Goal: Information Seeking & Learning: Learn about a topic

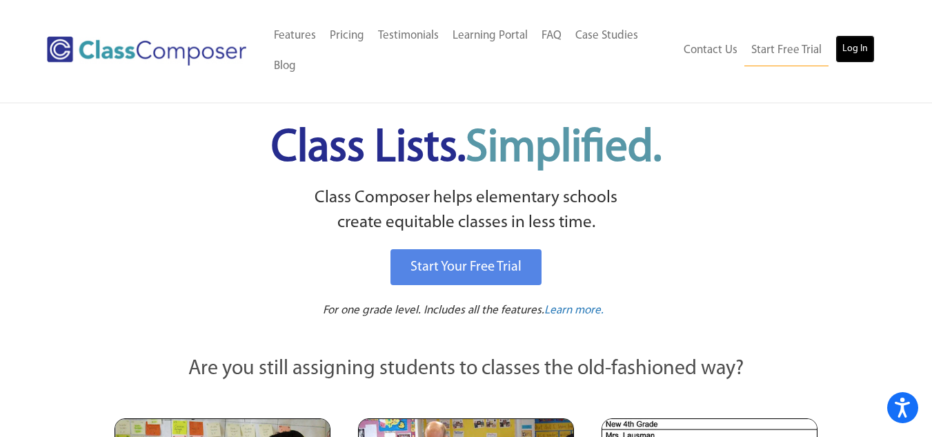
click at [845, 51] on link "Log In" at bounding box center [854, 49] width 39 height 28
click at [835, 35] on link "Log In" at bounding box center [854, 49] width 39 height 28
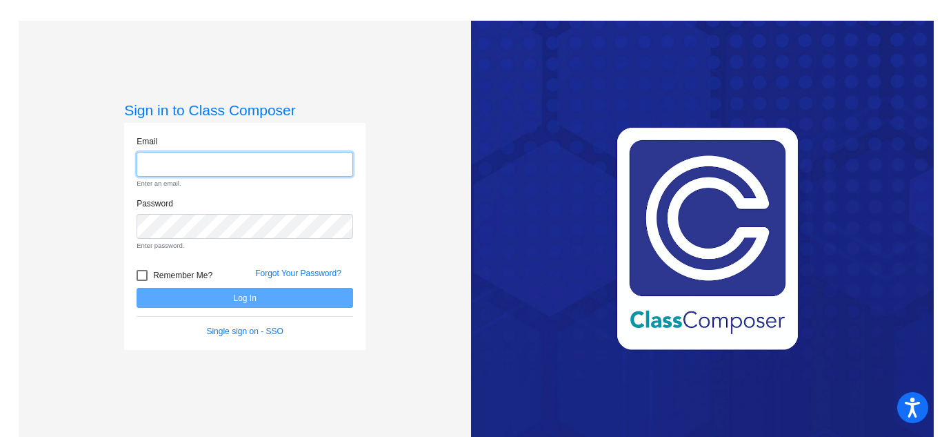
type input "[EMAIL_ADDRESS][DOMAIN_NAME]"
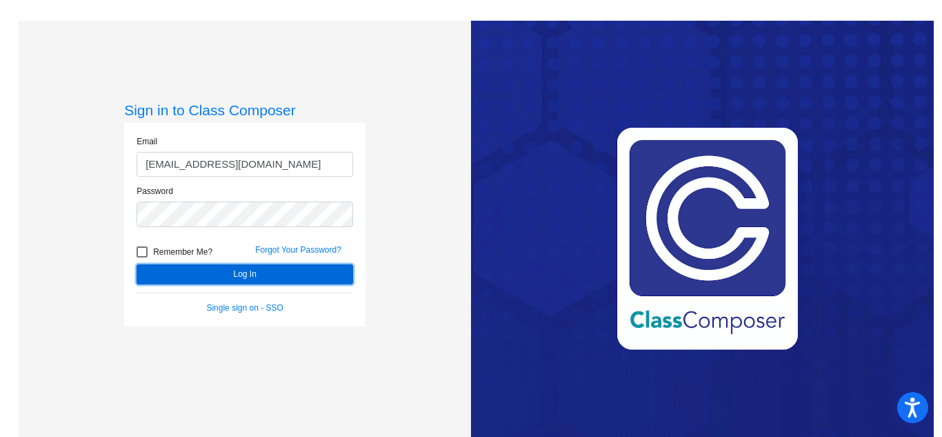
click at [257, 268] on button "Log In" at bounding box center [245, 274] width 217 height 20
click at [242, 268] on button "Log In" at bounding box center [245, 274] width 217 height 20
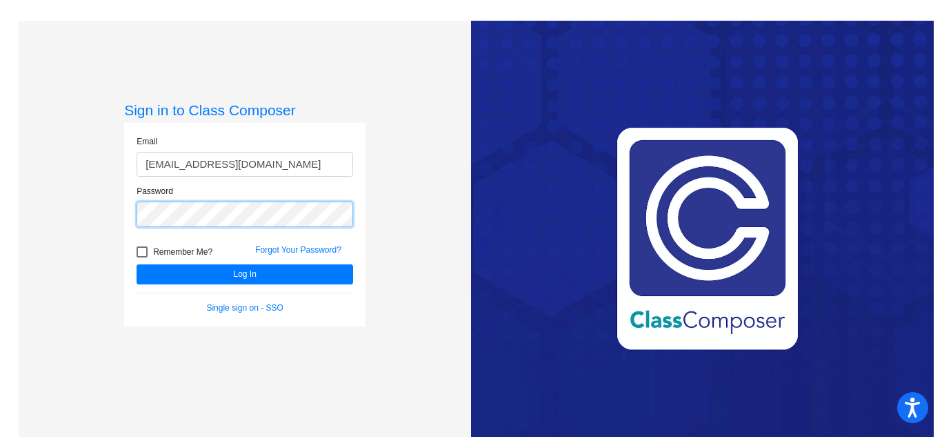
click at [137, 264] on button "Log In" at bounding box center [245, 274] width 217 height 20
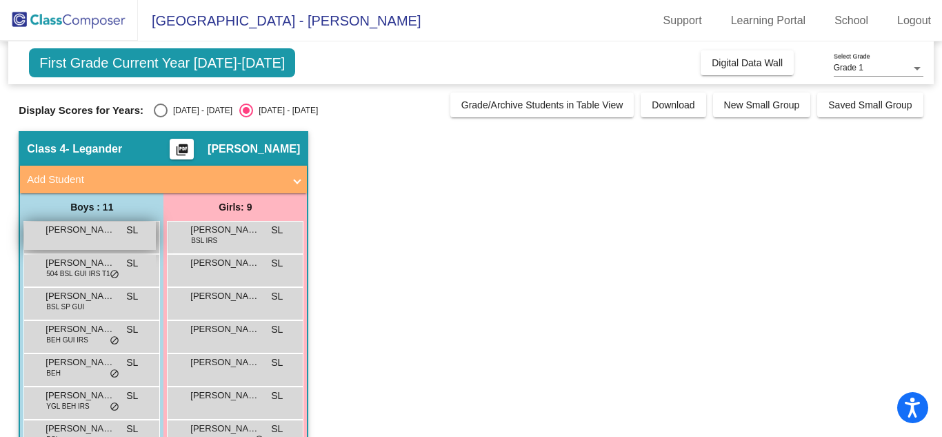
click at [115, 249] on div "[PERSON_NAME] SL lock do_not_disturb_alt" at bounding box center [90, 235] width 132 height 28
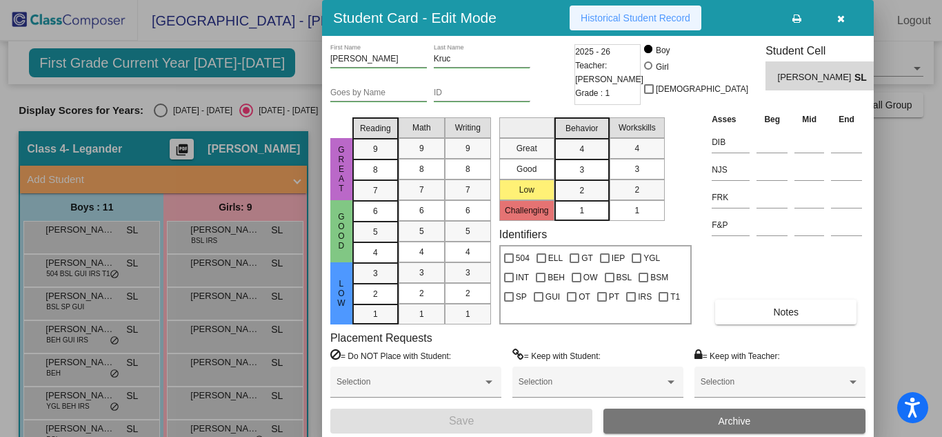
click at [633, 21] on span "Historical Student Record" at bounding box center [636, 17] width 110 height 11
click at [839, 23] on icon "button" at bounding box center [841, 19] width 8 height 10
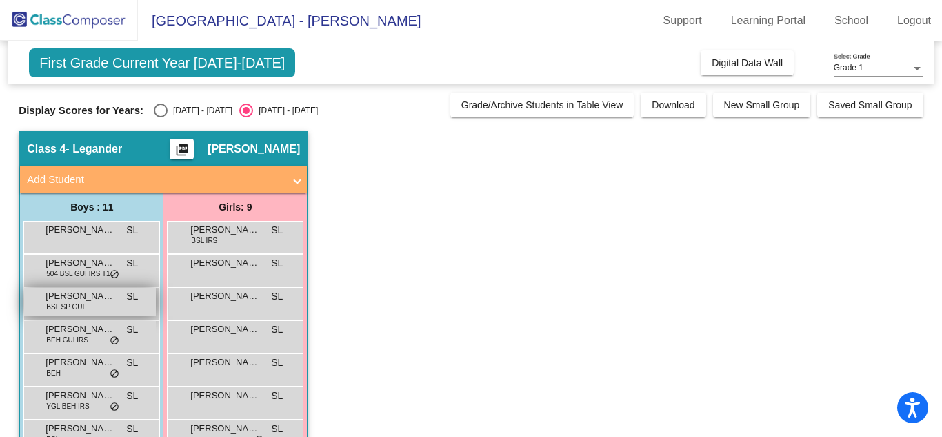
click at [81, 297] on span "[PERSON_NAME]" at bounding box center [80, 296] width 69 height 14
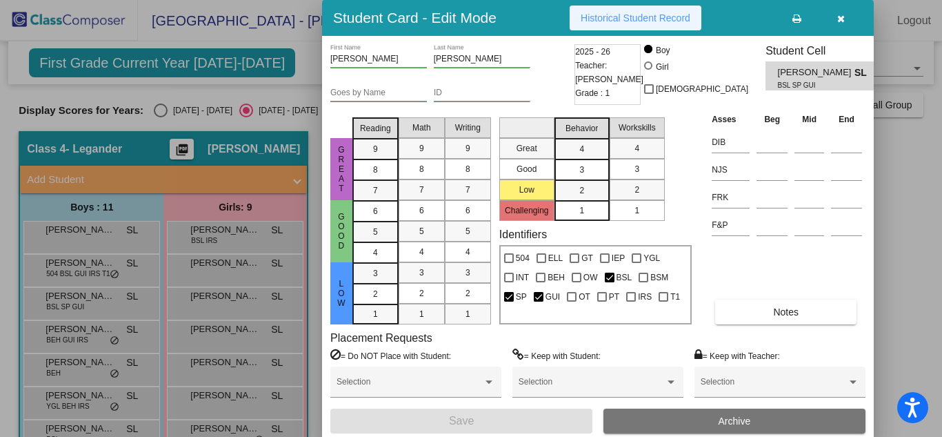
click at [594, 19] on span "Historical Student Record" at bounding box center [636, 17] width 110 height 11
click at [844, 20] on icon "button" at bounding box center [841, 19] width 8 height 10
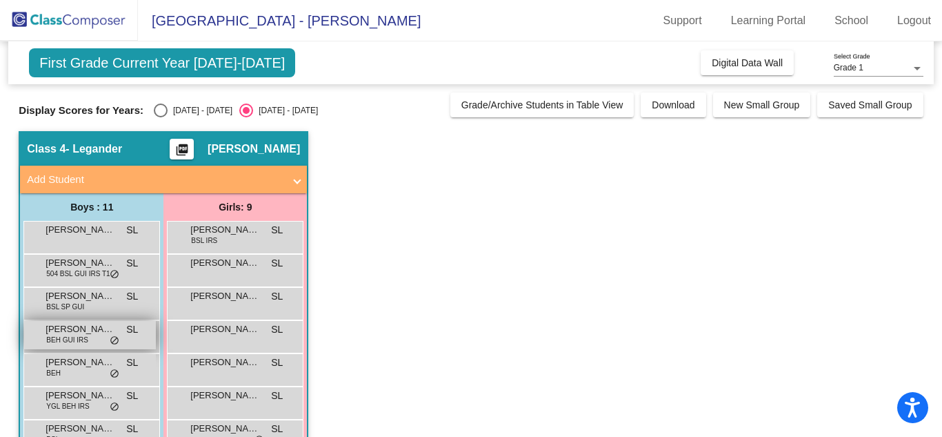
click at [90, 330] on span "[PERSON_NAME]" at bounding box center [80, 329] width 69 height 14
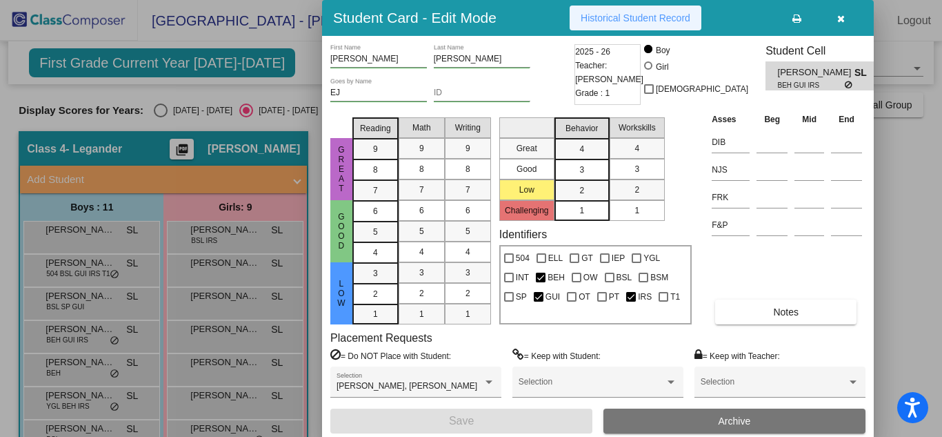
click at [609, 17] on span "Historical Student Record" at bounding box center [636, 17] width 110 height 11
click at [842, 19] on icon "button" at bounding box center [841, 19] width 8 height 10
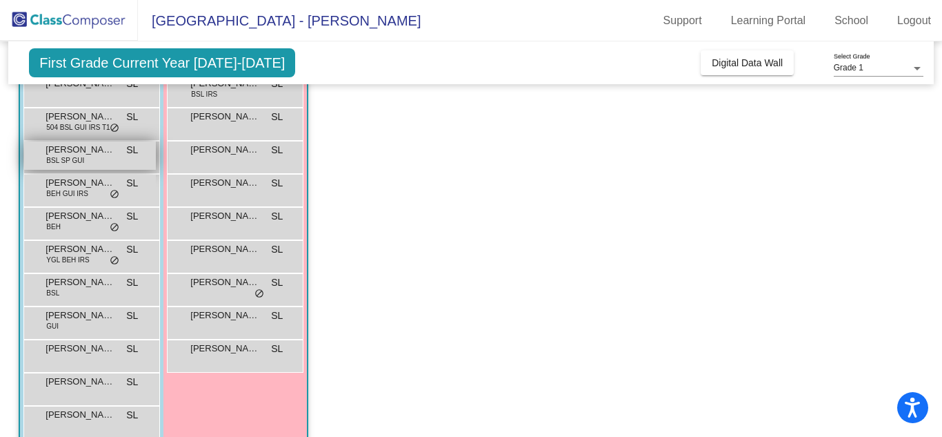
scroll to position [170, 0]
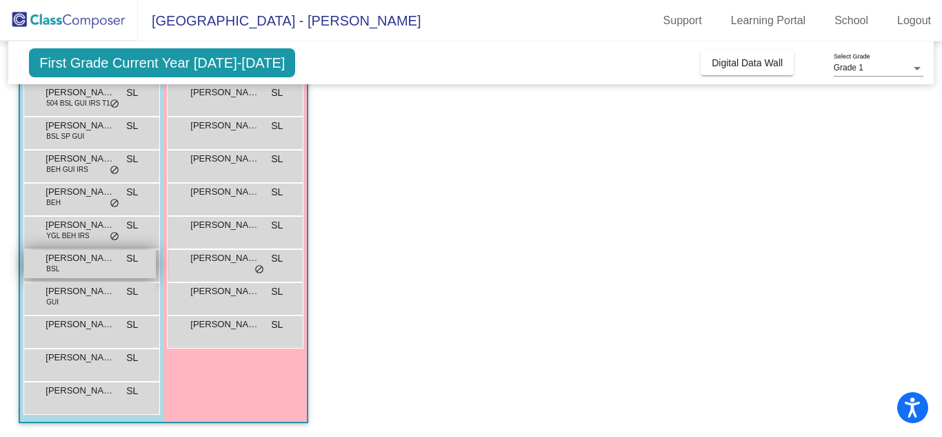
click at [86, 259] on span "[PERSON_NAME]" at bounding box center [80, 258] width 69 height 14
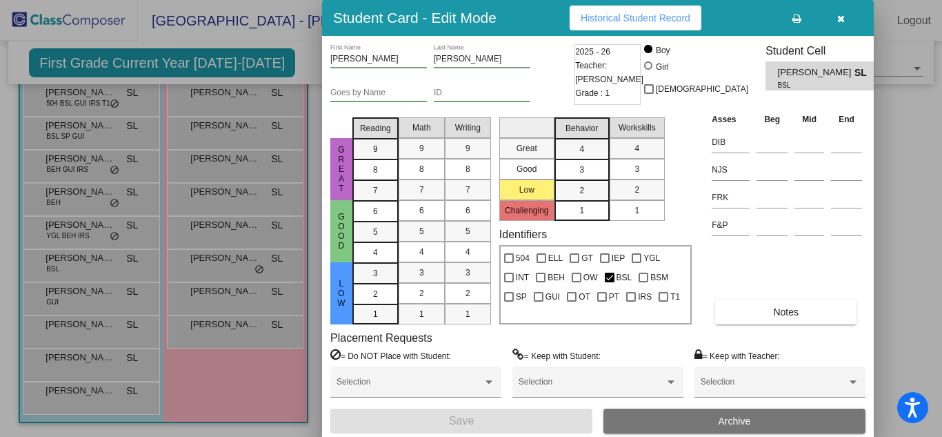
click at [631, 5] on div "Student Card - Edit Mode Historical Student Record" at bounding box center [598, 18] width 552 height 36
click at [631, 16] on span "Historical Student Record" at bounding box center [636, 17] width 110 height 11
click at [839, 21] on icon "button" at bounding box center [841, 19] width 8 height 10
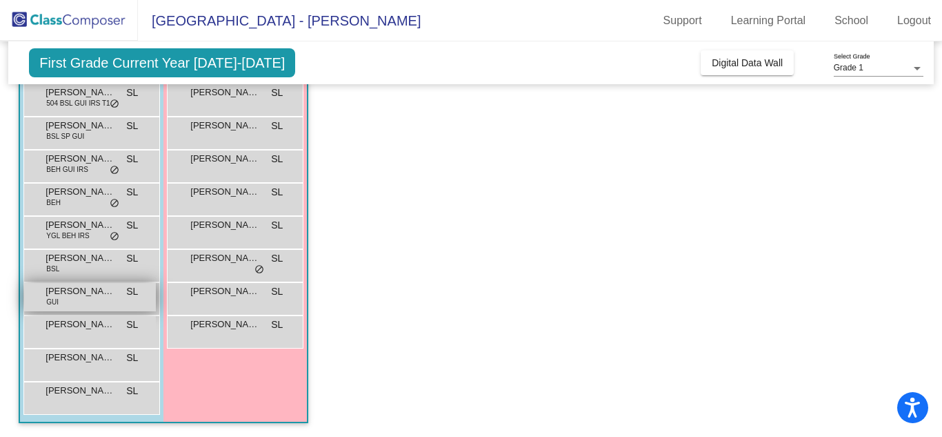
click at [73, 299] on div "[PERSON_NAME] GUI SL lock do_not_disturb_alt" at bounding box center [90, 297] width 132 height 28
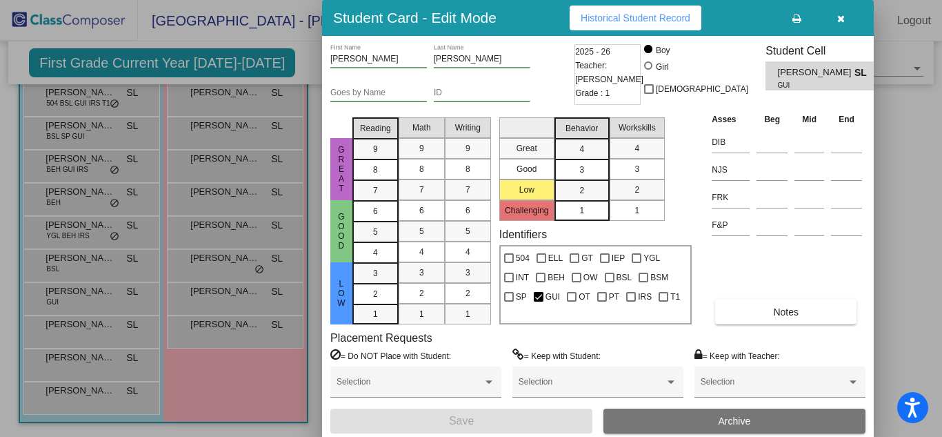
click at [598, 23] on button "Historical Student Record" at bounding box center [636, 18] width 132 height 25
click at [839, 17] on icon "button" at bounding box center [841, 19] width 8 height 10
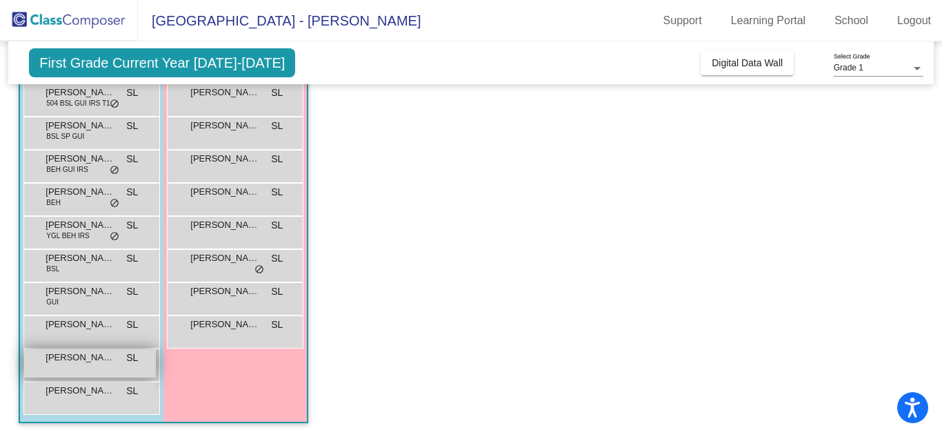
click at [77, 353] on span "[PERSON_NAME]" at bounding box center [80, 357] width 69 height 14
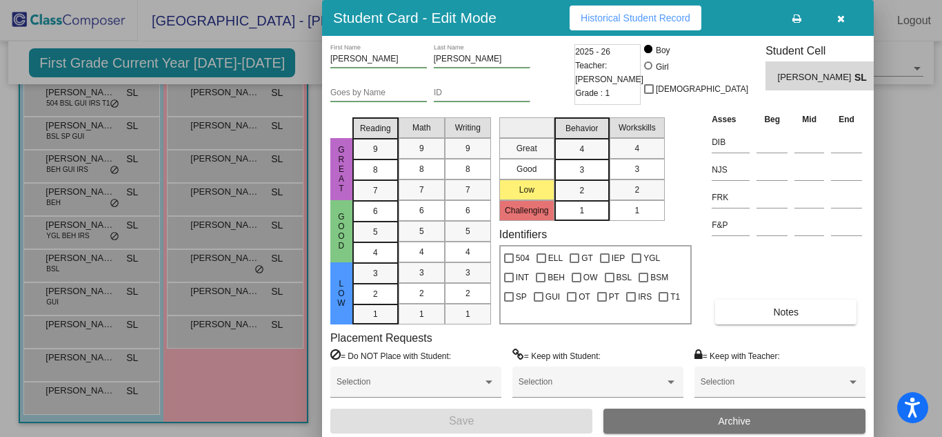
click at [603, 19] on span "Historical Student Record" at bounding box center [636, 17] width 110 height 11
click at [845, 15] on button "button" at bounding box center [841, 18] width 44 height 25
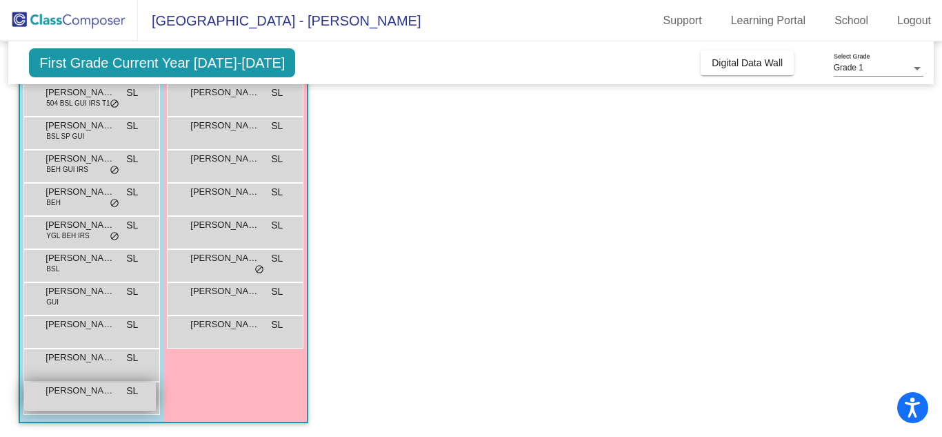
click at [86, 396] on span "[PERSON_NAME]" at bounding box center [80, 391] width 69 height 14
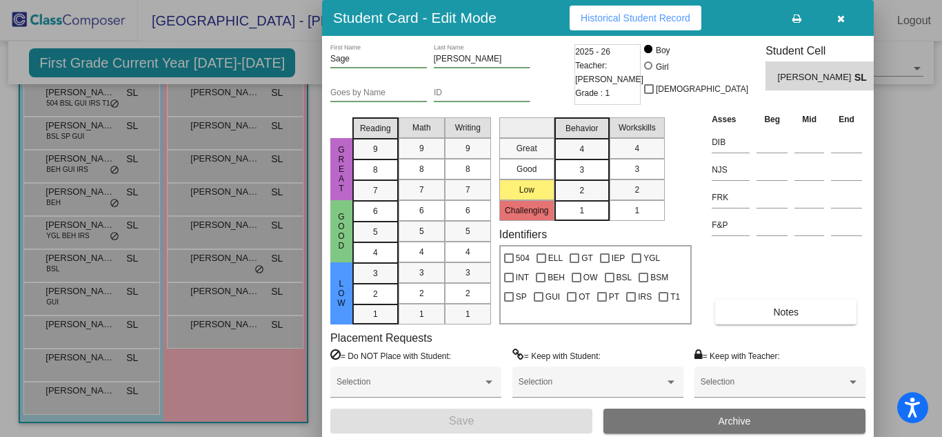
click at [619, 13] on span "Historical Student Record" at bounding box center [636, 17] width 110 height 11
click at [844, 16] on icon "button" at bounding box center [841, 19] width 8 height 10
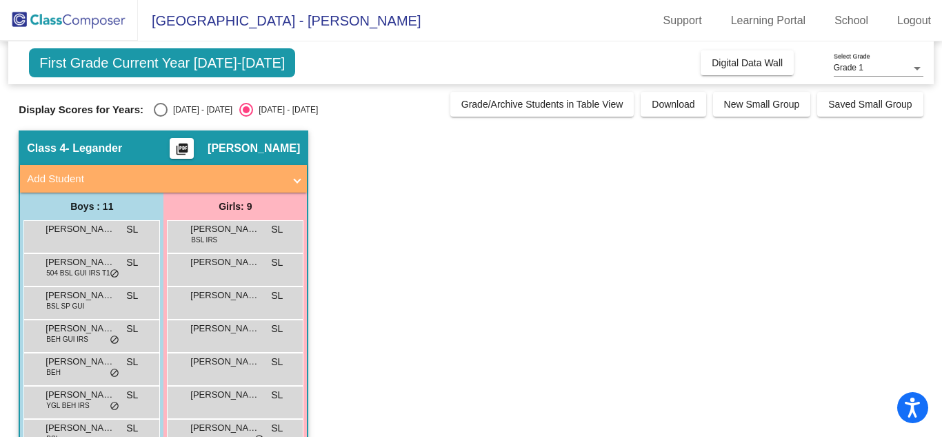
scroll to position [0, 0]
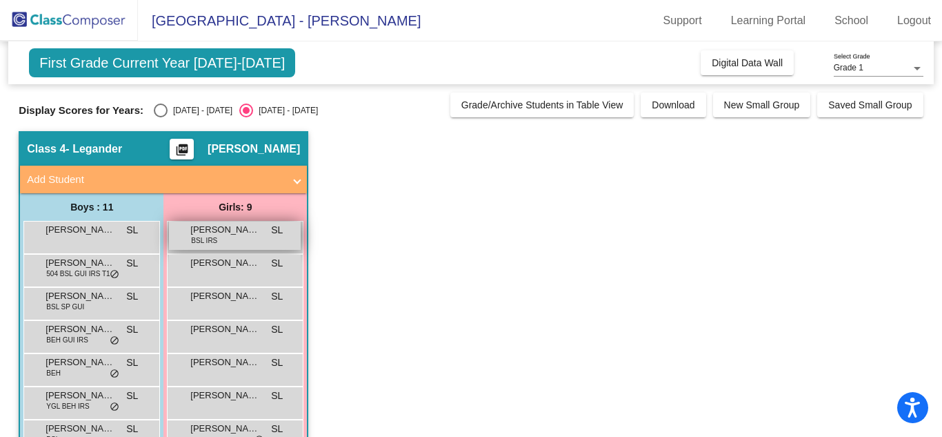
click at [248, 240] on div "[PERSON_NAME] BSL IRS SL lock do_not_disturb_alt" at bounding box center [235, 235] width 132 height 28
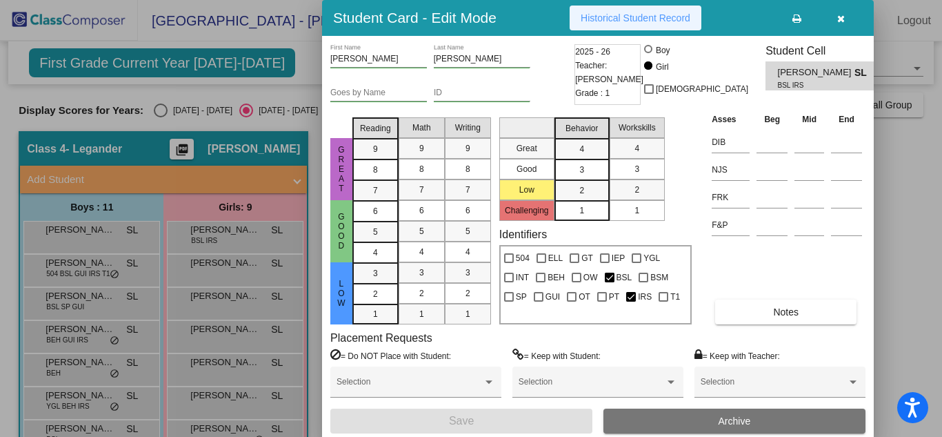
click at [589, 17] on span "Historical Student Record" at bounding box center [636, 17] width 110 height 11
click at [840, 12] on button "button" at bounding box center [841, 18] width 44 height 25
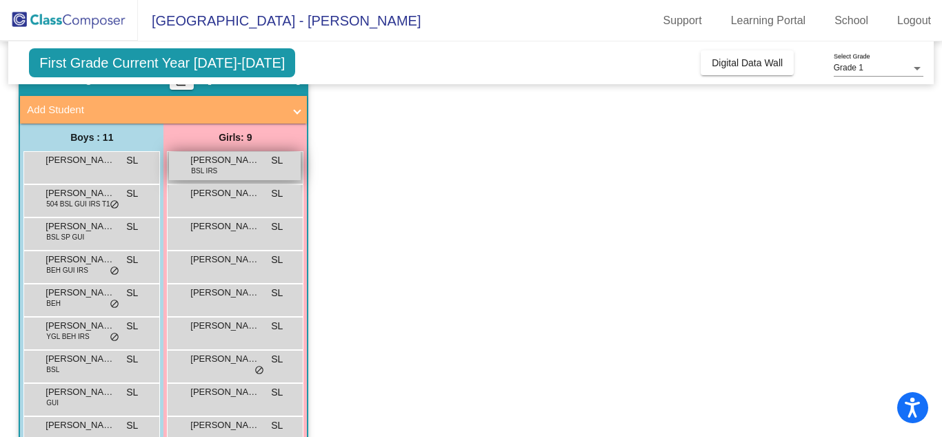
scroll to position [74, 0]
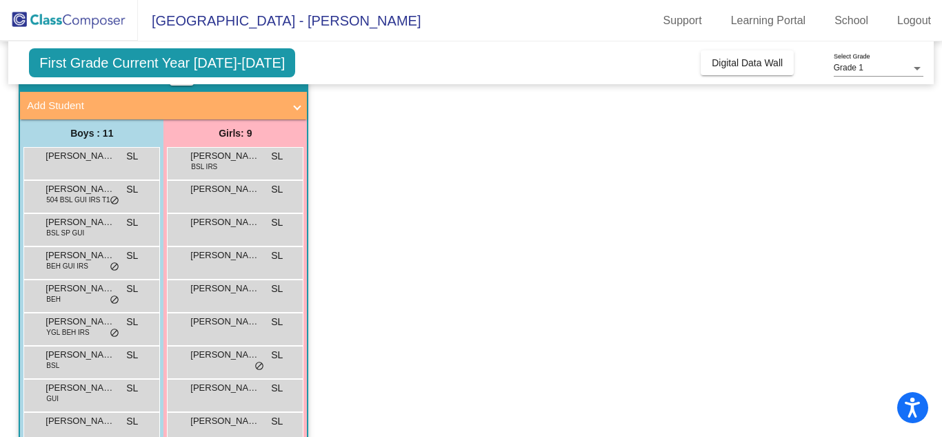
click at [264, 210] on div "[PERSON_NAME] SL lock do_not_disturb_alt" at bounding box center [235, 196] width 137 height 33
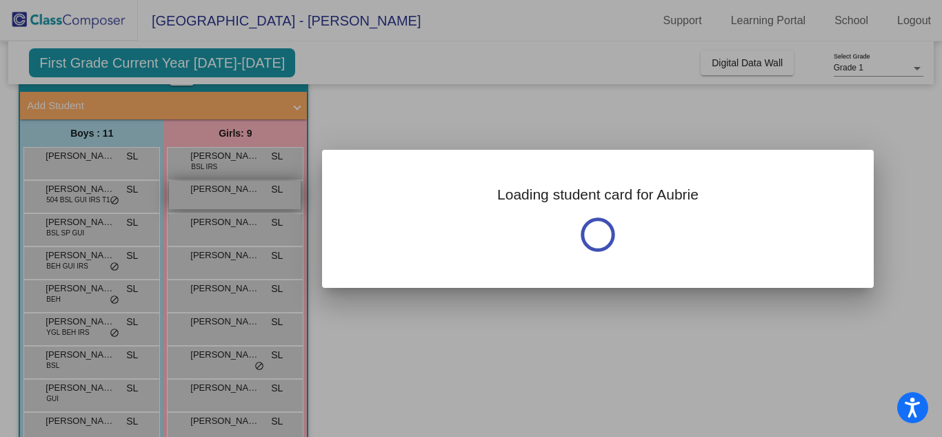
click at [249, 201] on div at bounding box center [471, 218] width 942 height 437
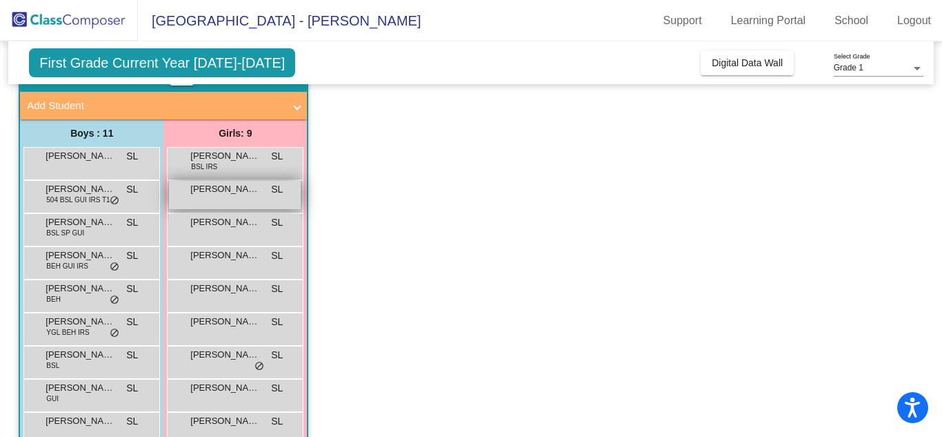
click at [239, 181] on div "[PERSON_NAME] SL lock do_not_disturb_alt" at bounding box center [235, 195] width 132 height 28
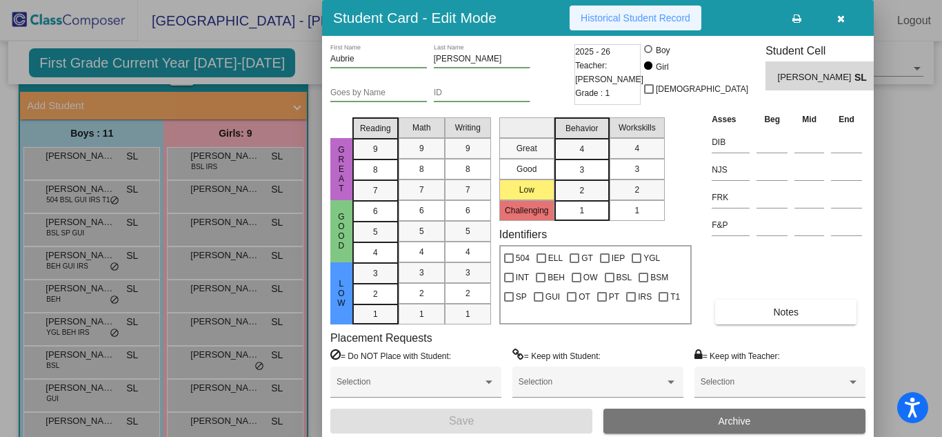
click at [613, 25] on button "Historical Student Record" at bounding box center [636, 18] width 132 height 25
click at [842, 21] on icon "button" at bounding box center [841, 19] width 8 height 10
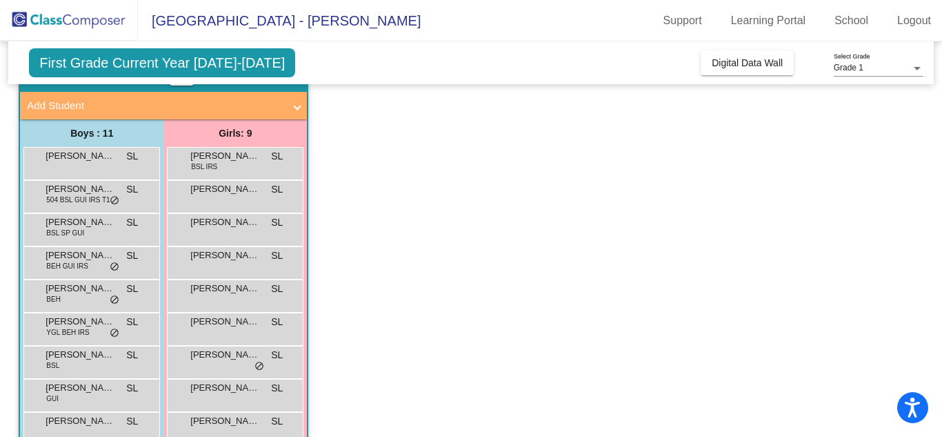
scroll to position [148, 0]
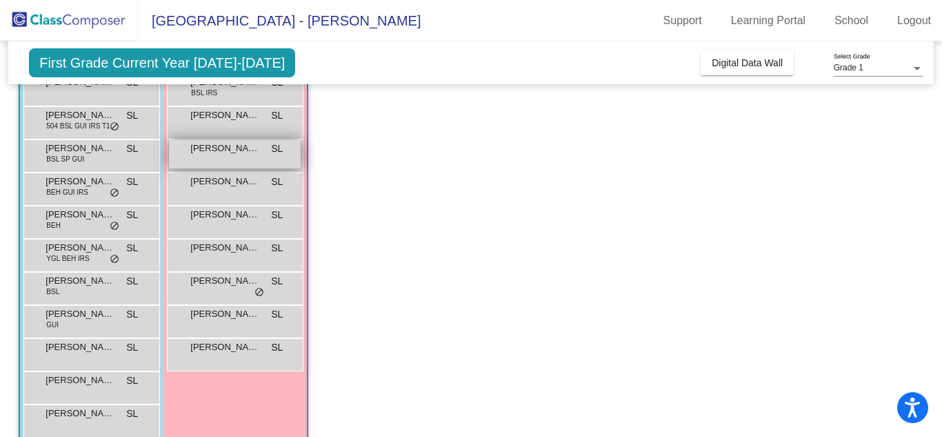
click at [232, 155] on div "[PERSON_NAME] SL lock do_not_disturb_alt" at bounding box center [235, 154] width 132 height 28
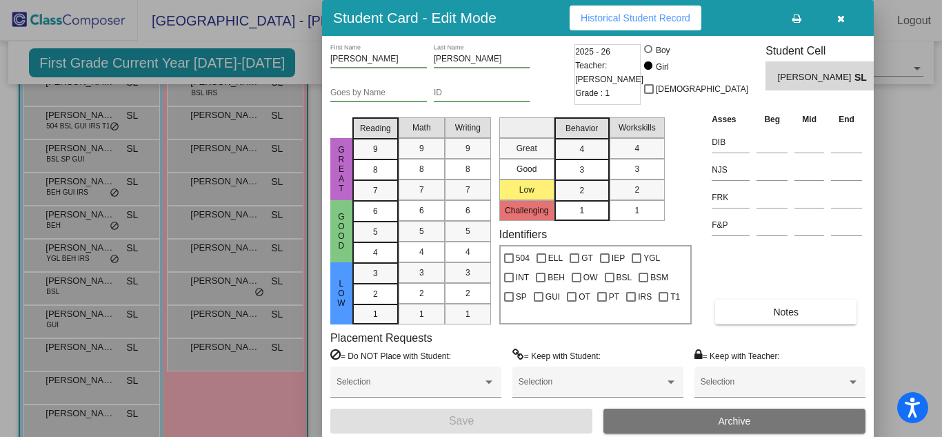
click at [617, 11] on button "Historical Student Record" at bounding box center [636, 18] width 132 height 25
click at [841, 19] on icon "button" at bounding box center [841, 19] width 8 height 10
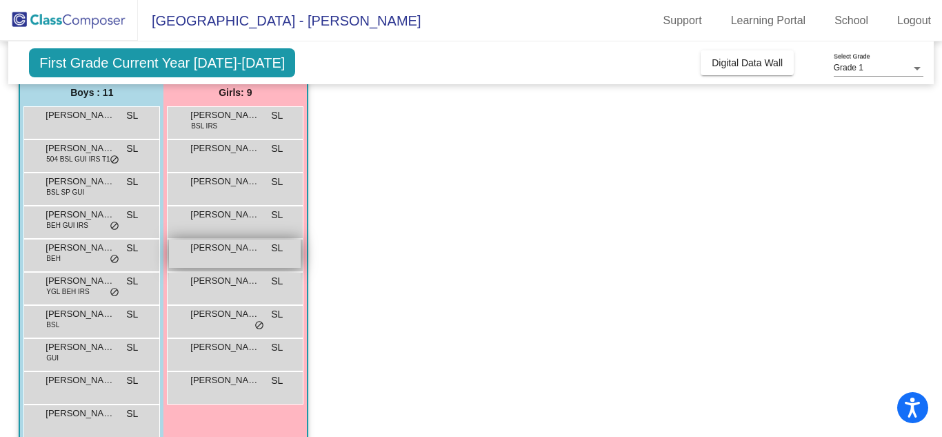
scroll to position [113, 0]
click at [229, 228] on div "[PERSON_NAME] SL lock do_not_disturb_alt" at bounding box center [235, 222] width 132 height 28
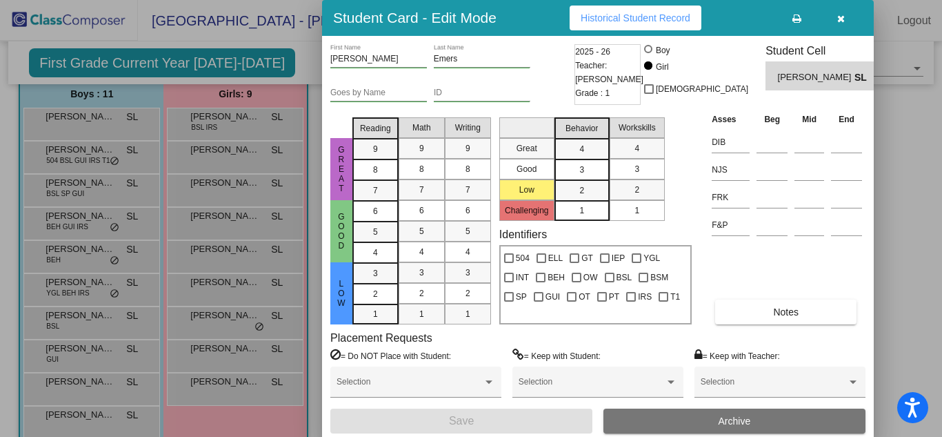
click at [619, 8] on button "Historical Student Record" at bounding box center [636, 18] width 132 height 25
click at [844, 16] on icon "button" at bounding box center [841, 19] width 8 height 10
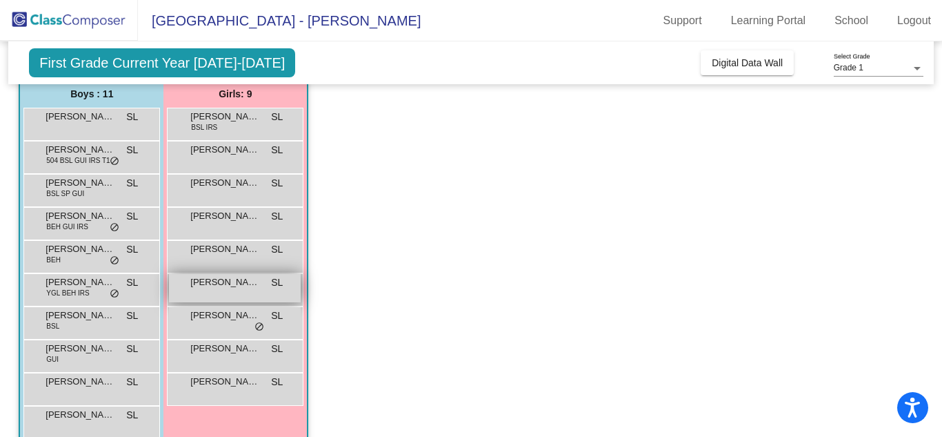
click at [236, 277] on span "[PERSON_NAME]" at bounding box center [224, 282] width 69 height 14
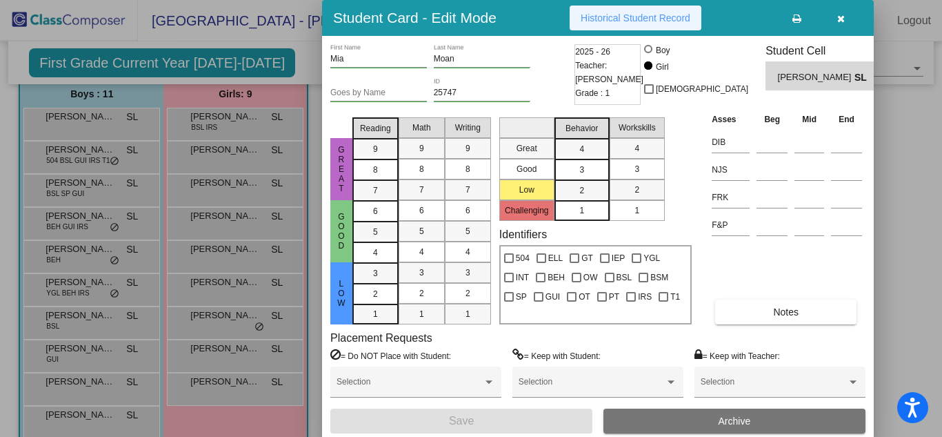
click at [619, 21] on span "Historical Student Record" at bounding box center [636, 17] width 110 height 11
click at [837, 22] on icon "button" at bounding box center [841, 19] width 8 height 10
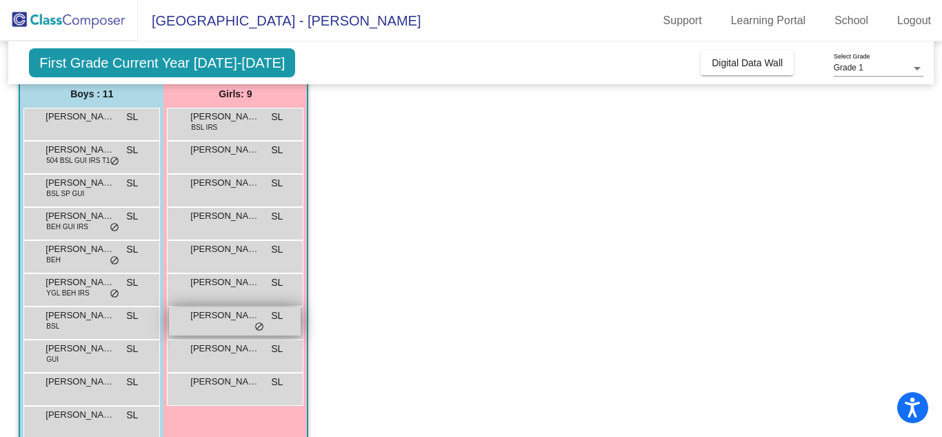
click at [215, 318] on span "[PERSON_NAME]" at bounding box center [224, 315] width 69 height 14
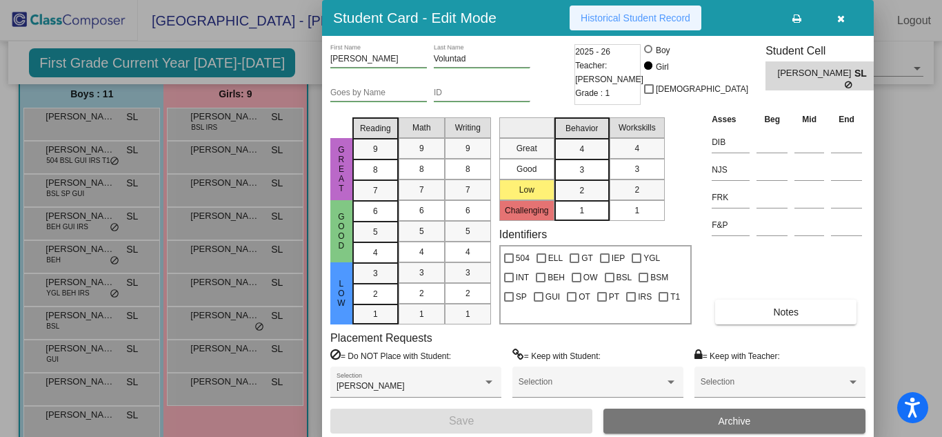
click at [639, 10] on button "Historical Student Record" at bounding box center [636, 18] width 132 height 25
drag, startPoint x: 849, startPoint y: 19, endPoint x: 673, endPoint y: 52, distance: 179.0
click at [849, 19] on button "button" at bounding box center [841, 18] width 44 height 25
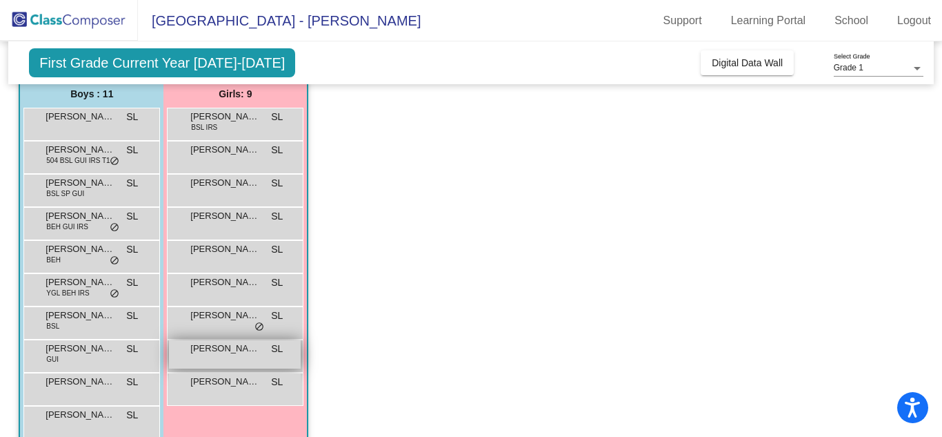
click at [237, 347] on span "[PERSON_NAME]" at bounding box center [224, 348] width 69 height 14
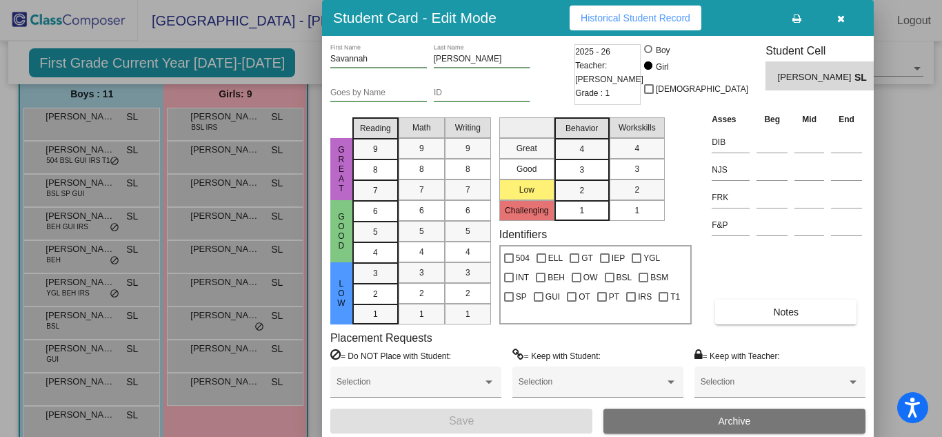
click at [634, 12] on span "Historical Student Record" at bounding box center [636, 17] width 110 height 11
click at [844, 17] on icon "button" at bounding box center [841, 19] width 8 height 10
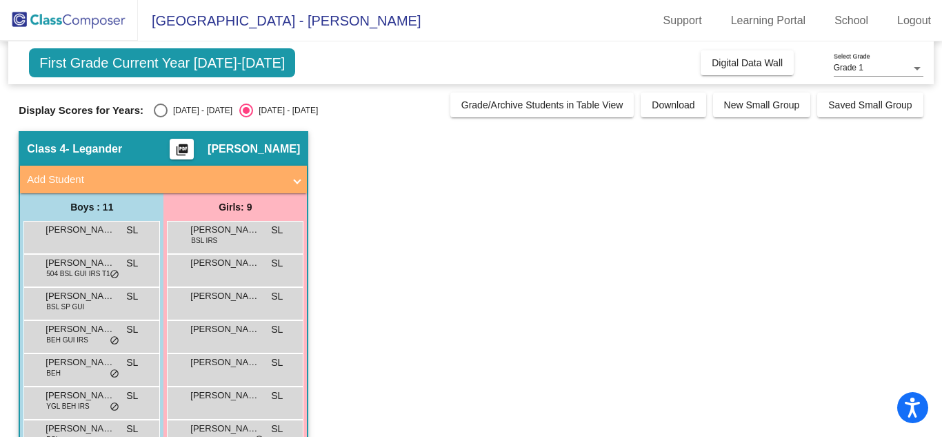
scroll to position [170, 0]
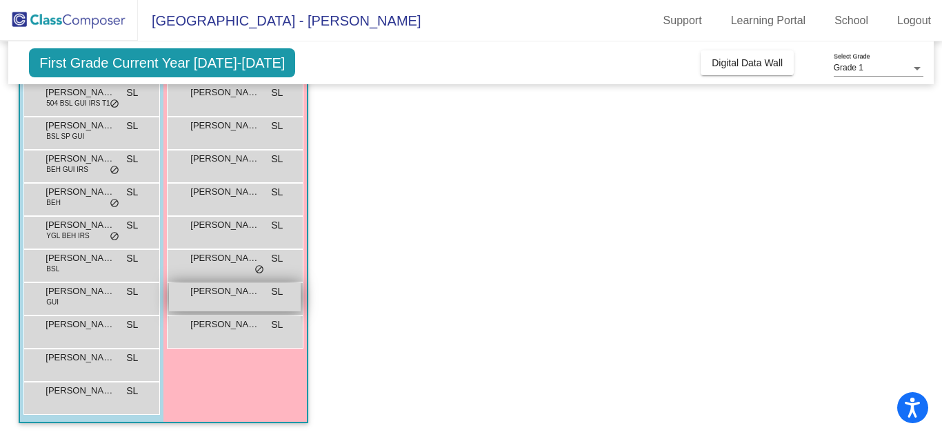
click at [230, 305] on div "Savannah Lozano SL lock do_not_disturb_alt" at bounding box center [235, 297] width 132 height 28
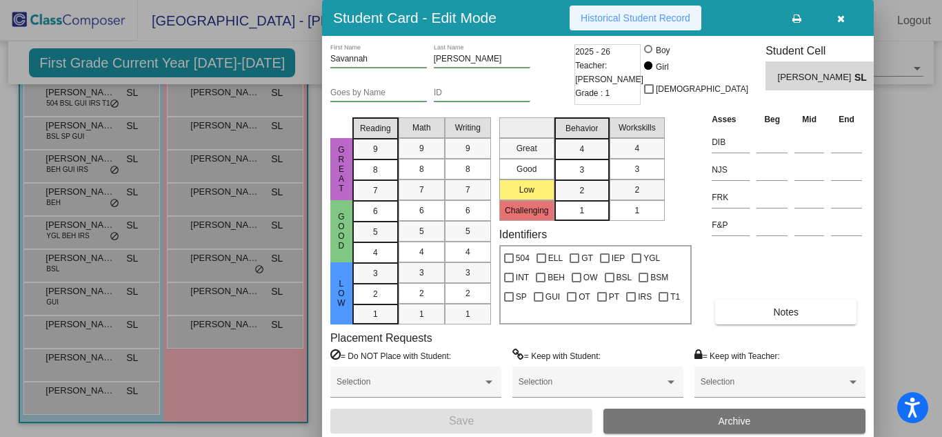
click at [618, 20] on span "Historical Student Record" at bounding box center [636, 17] width 110 height 11
click at [841, 15] on icon "button" at bounding box center [841, 19] width 8 height 10
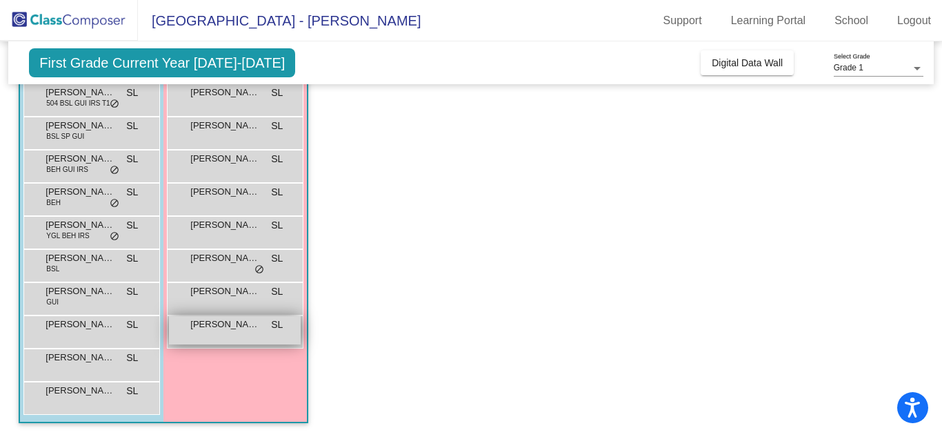
click at [237, 325] on span "[PERSON_NAME]" at bounding box center [224, 324] width 69 height 14
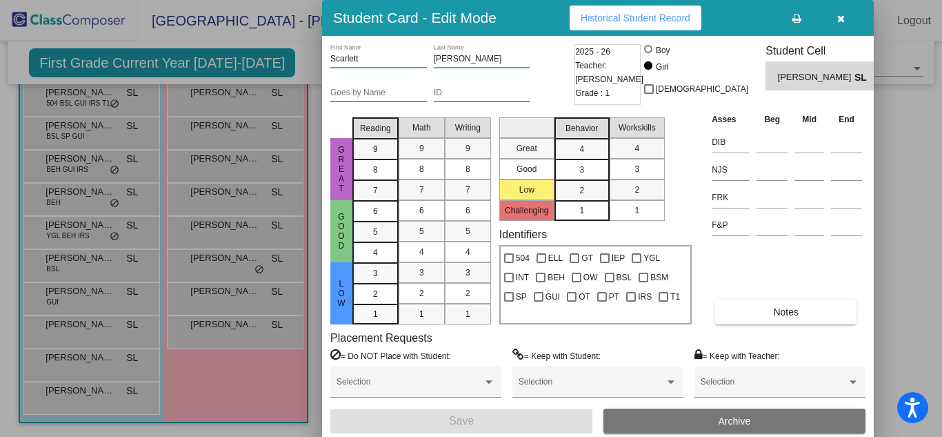
click at [641, 19] on span "Historical Student Record" at bounding box center [636, 17] width 110 height 11
click at [834, 22] on button "button" at bounding box center [841, 18] width 44 height 25
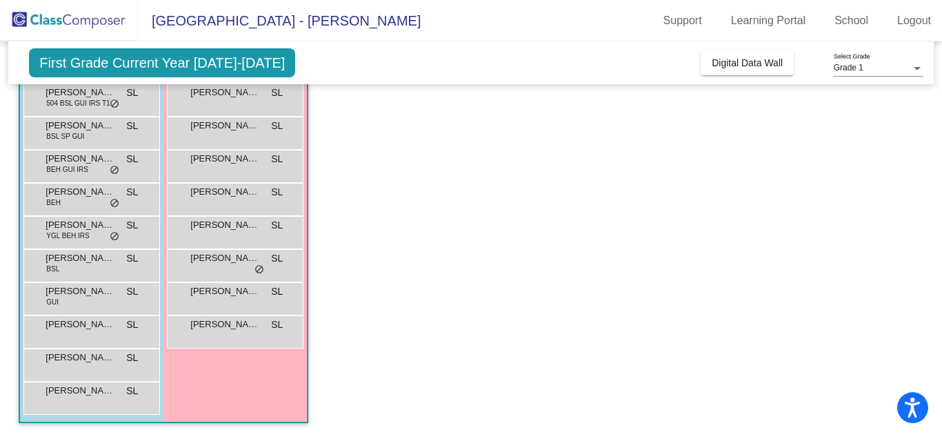
scroll to position [0, 0]
